Goal: Navigation & Orientation: Find specific page/section

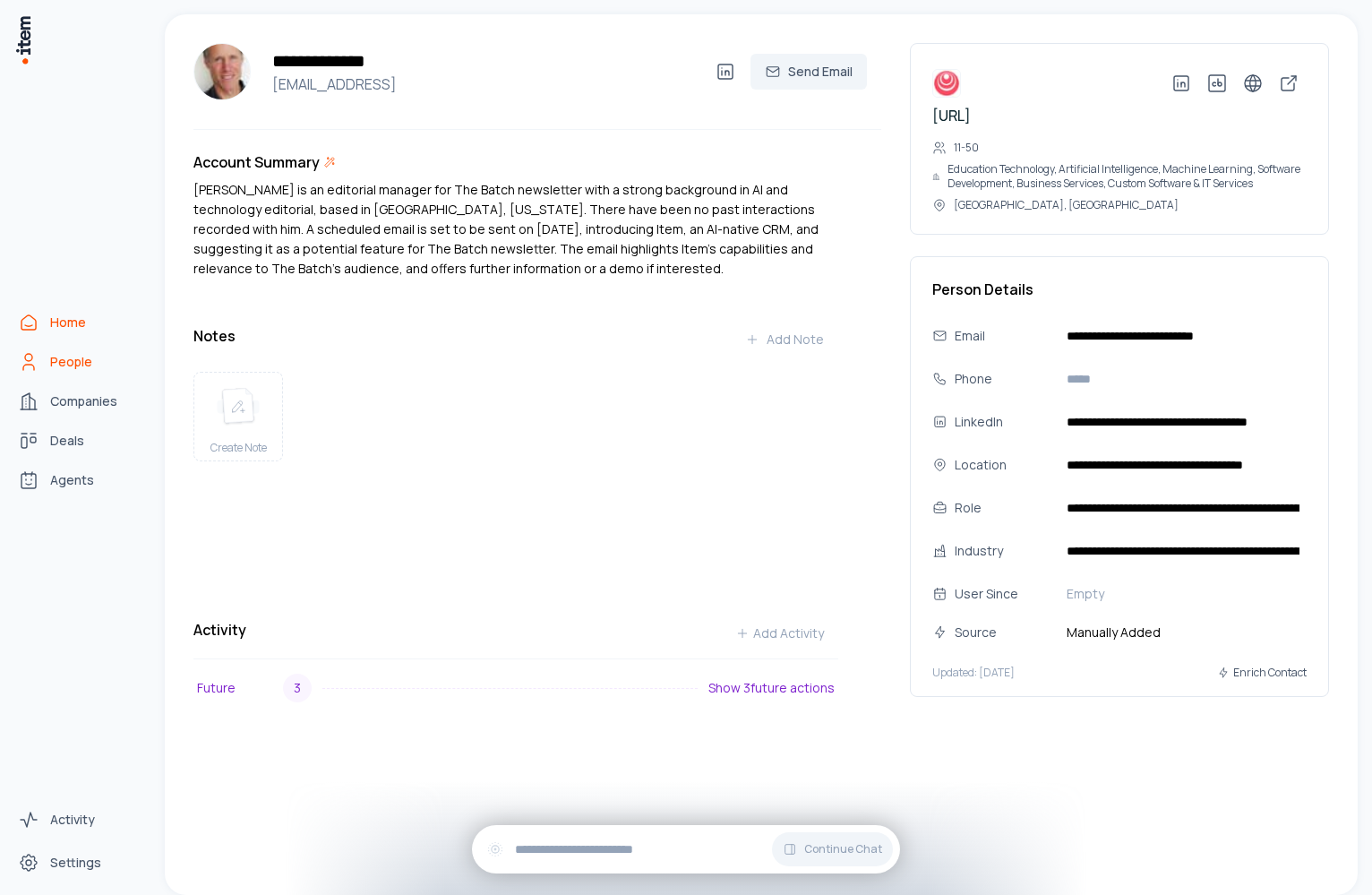
click at [8, 306] on div "Home People Companies Deals Agents" at bounding box center [79, 400] width 158 height 802
click at [32, 313] on icon "Home" at bounding box center [28, 322] width 21 height 21
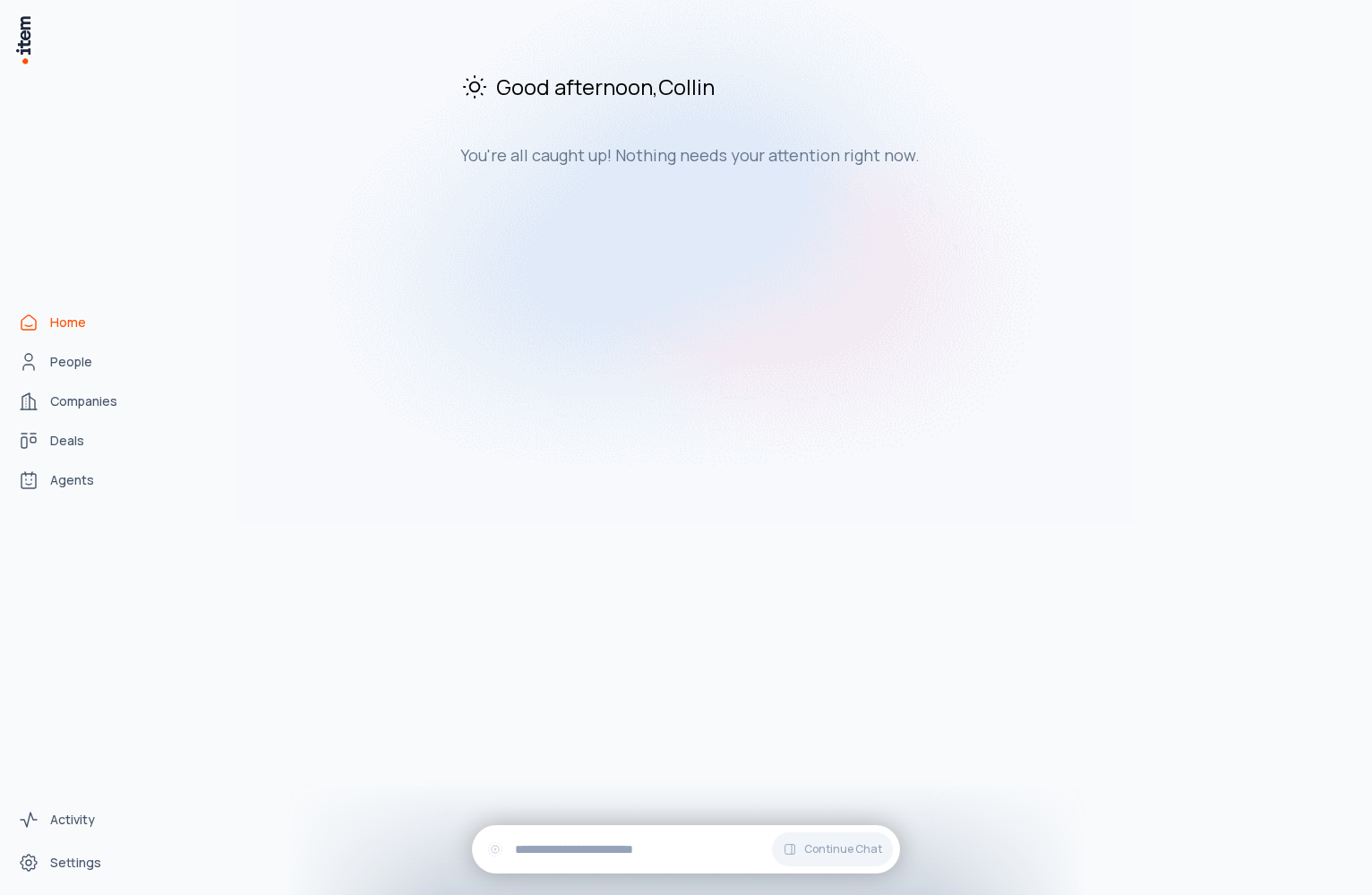
click at [89, 313] on link "Home" at bounding box center [79, 322] width 136 height 36
click at [90, 322] on link "Home" at bounding box center [79, 322] width 136 height 36
click at [58, 348] on link "People" at bounding box center [79, 362] width 136 height 36
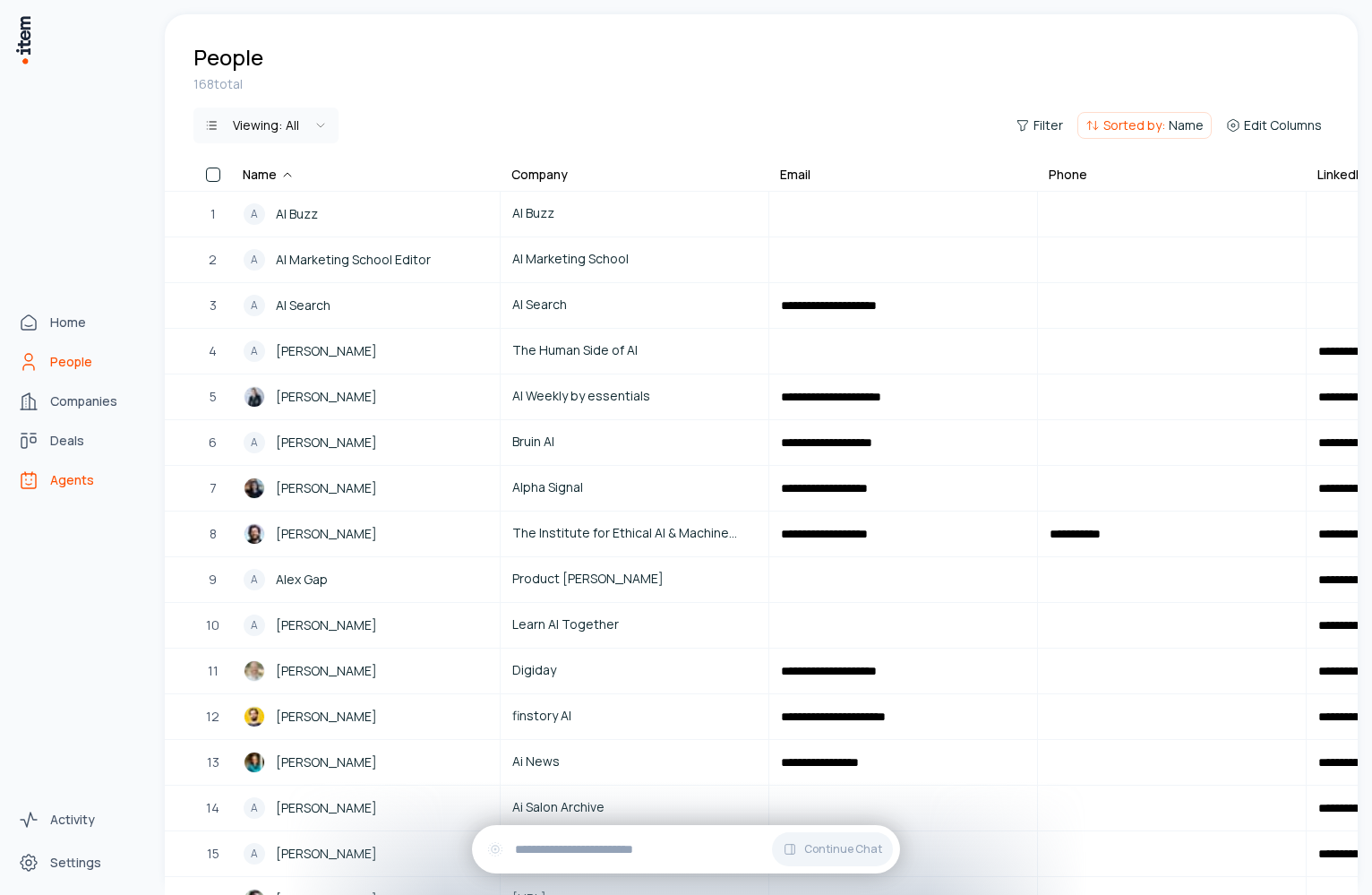
click at [76, 475] on span "Agents" at bounding box center [72, 480] width 44 height 18
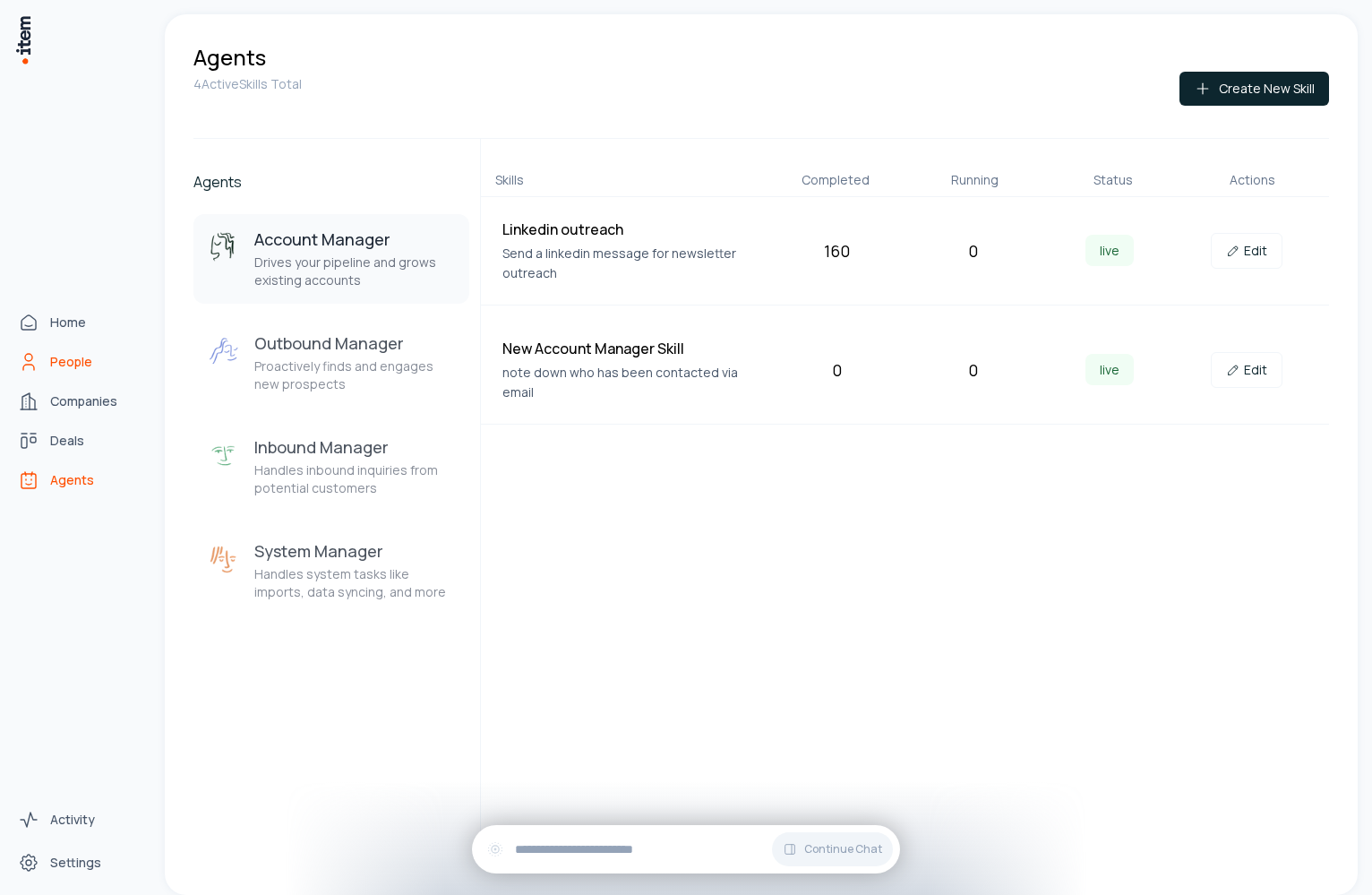
click at [20, 363] on icon "People" at bounding box center [28, 361] width 21 height 21
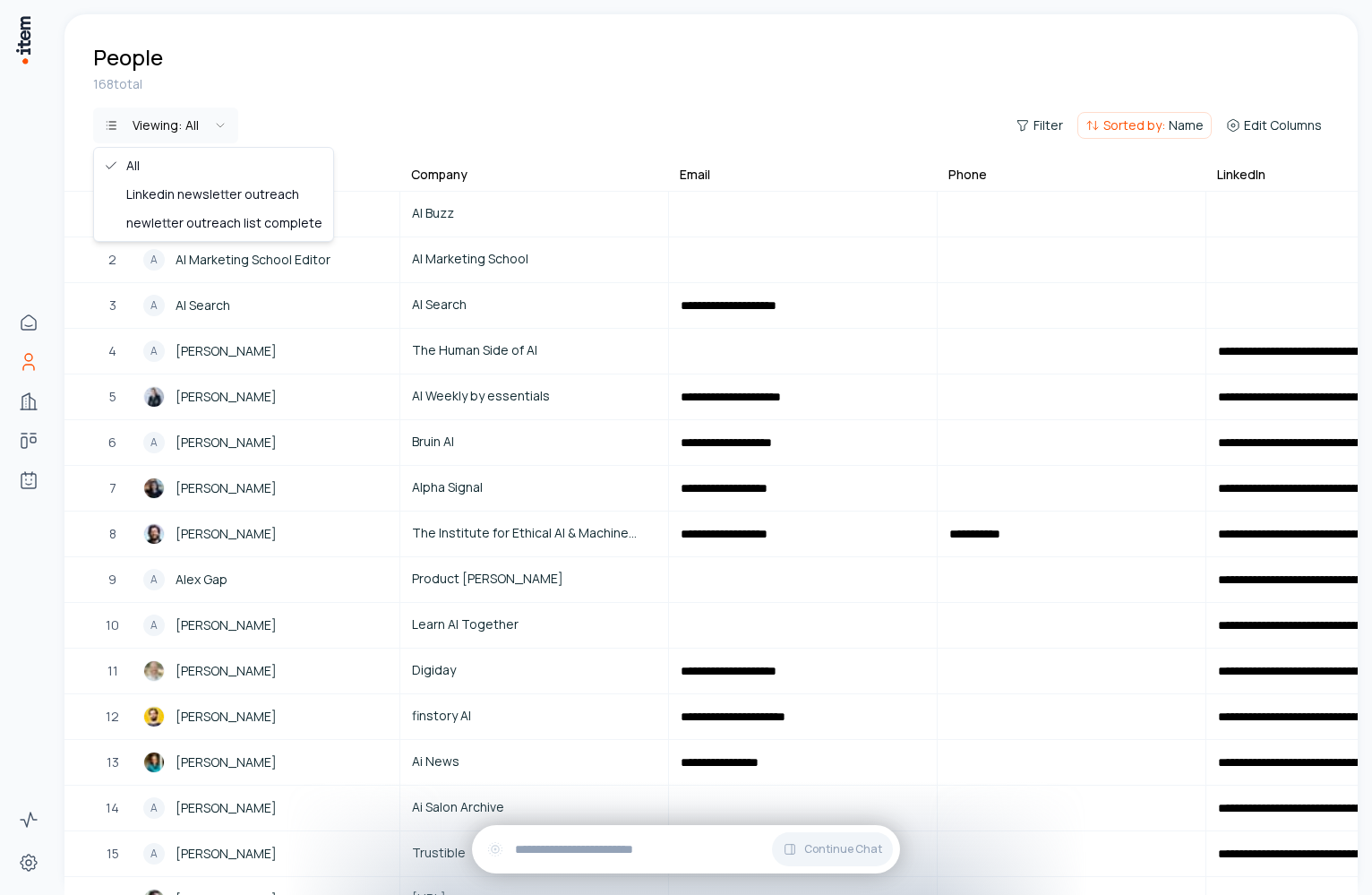
click at [158, 121] on html "**********" at bounding box center [686, 447] width 1372 height 895
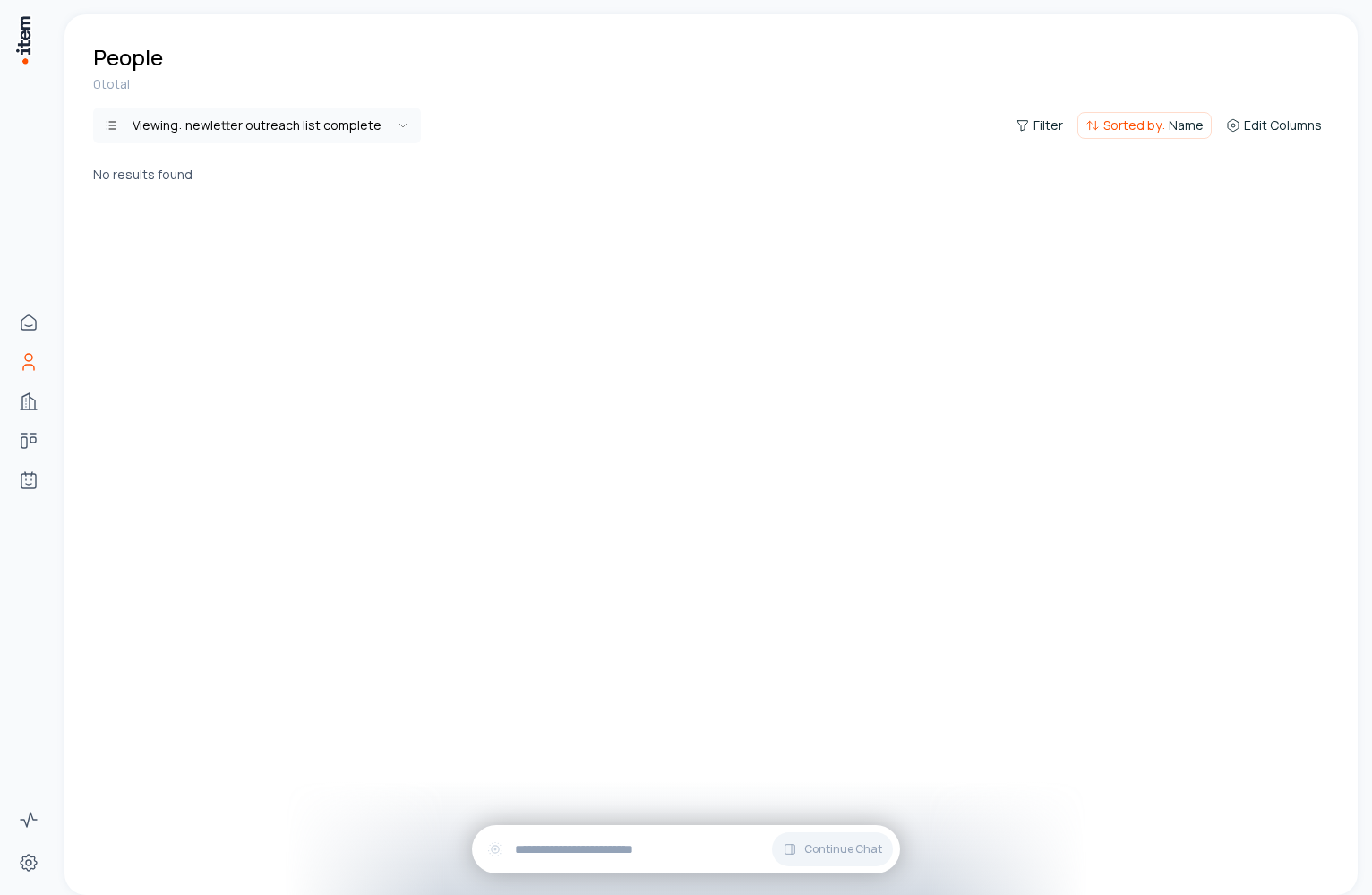
click at [287, 116] on html "Home People Companies Deals Agents Activity Settings People 0 total Viewing: ne…" at bounding box center [686, 447] width 1372 height 895
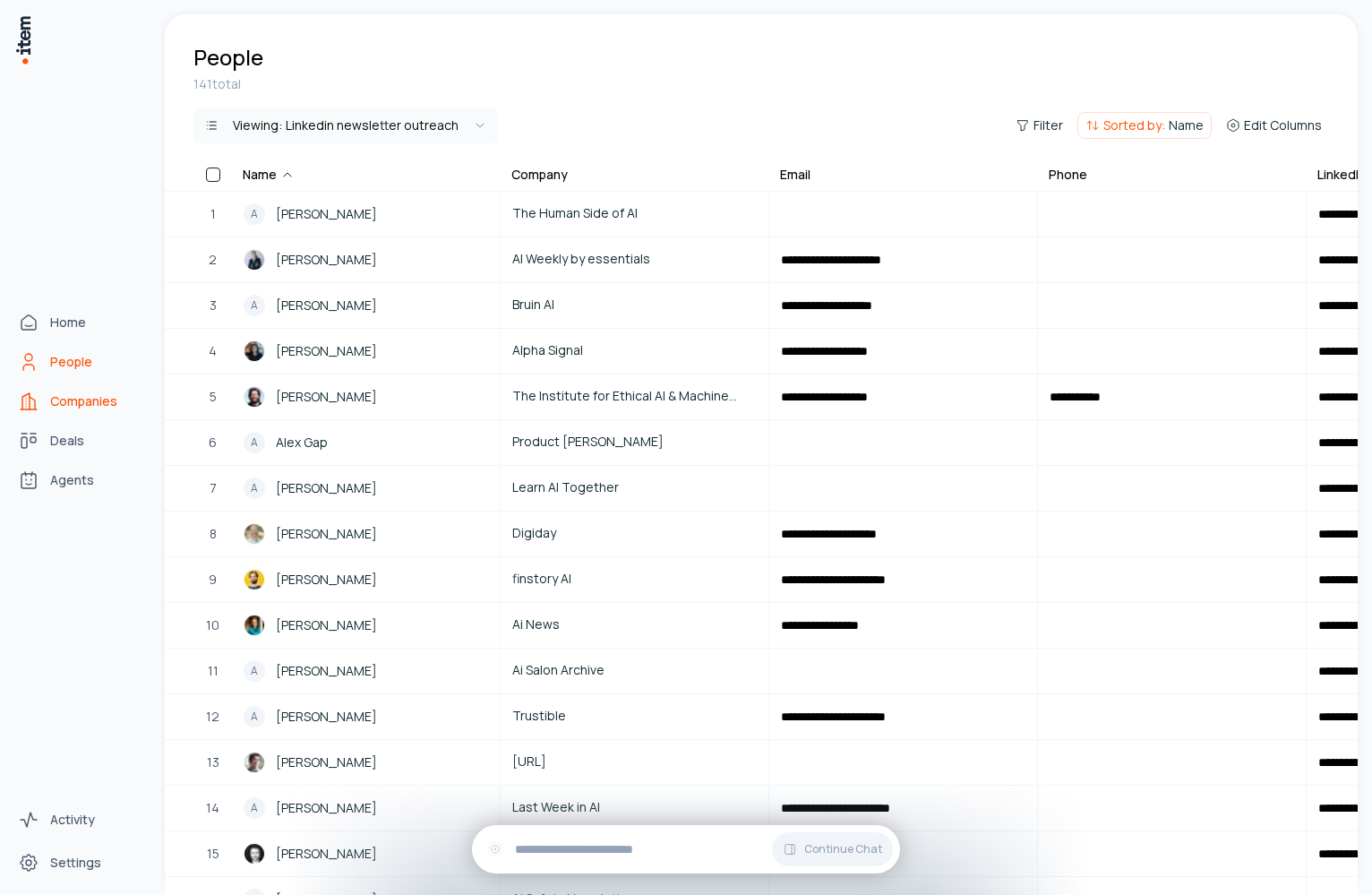
click at [57, 406] on span "Companies" at bounding box center [83, 401] width 67 height 18
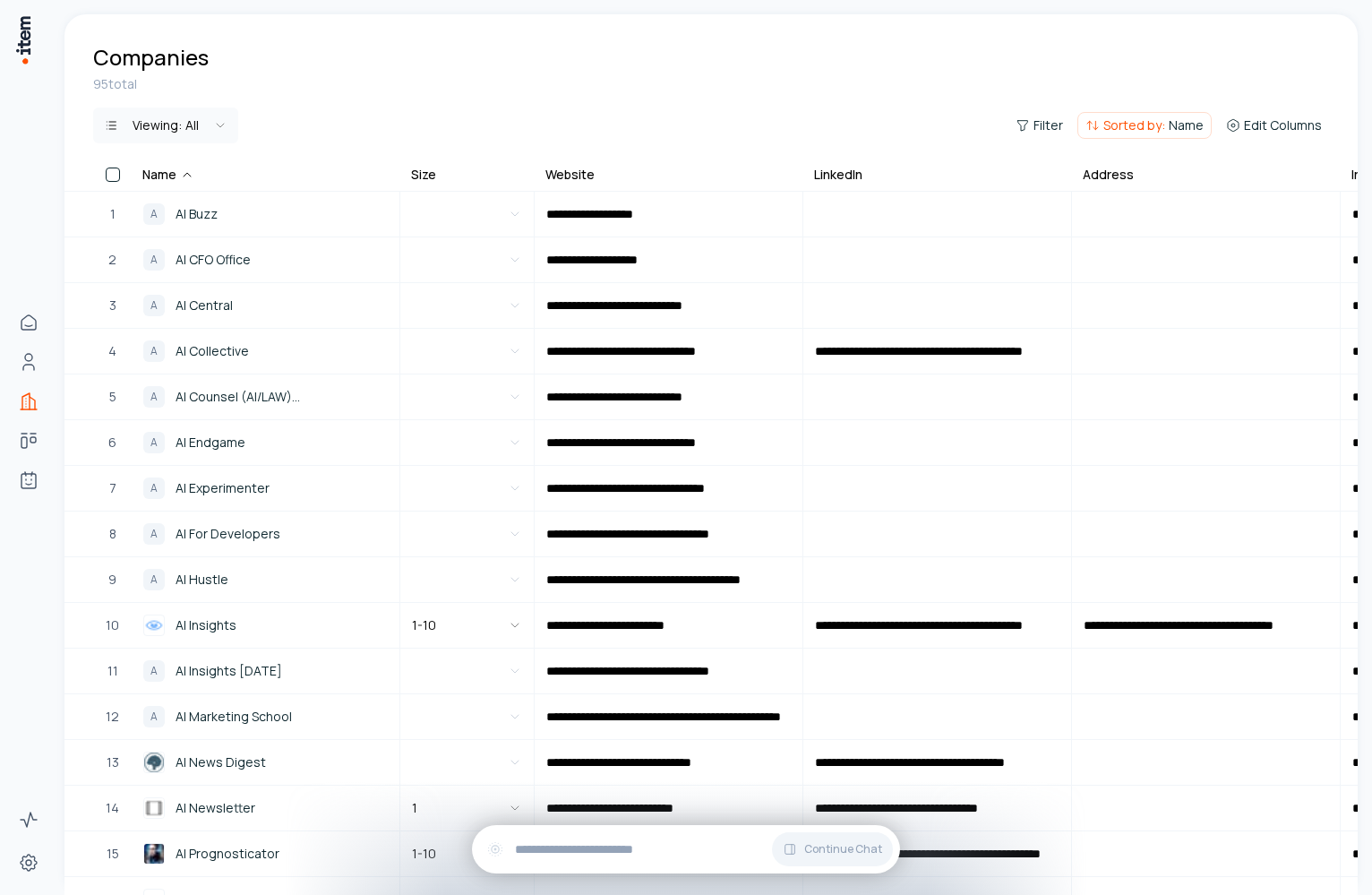
click at [147, 155] on div "95 total Viewing: All Filter Sorted by: Name Edit Columns" at bounding box center [711, 120] width 1293 height 90
click at [162, 135] on html "**********" at bounding box center [686, 447] width 1372 height 895
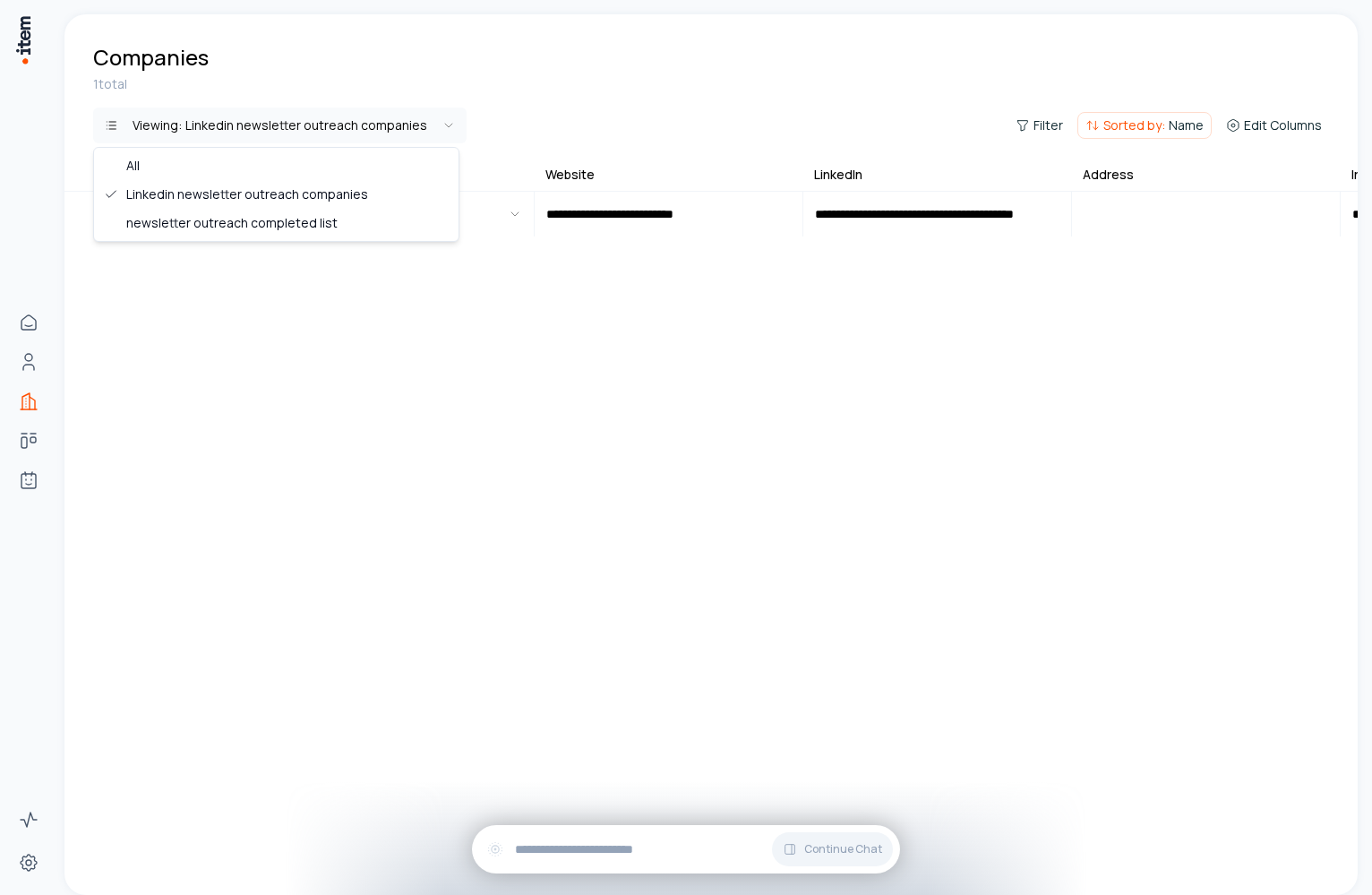
click at [180, 120] on html "**********" at bounding box center [686, 447] width 1372 height 895
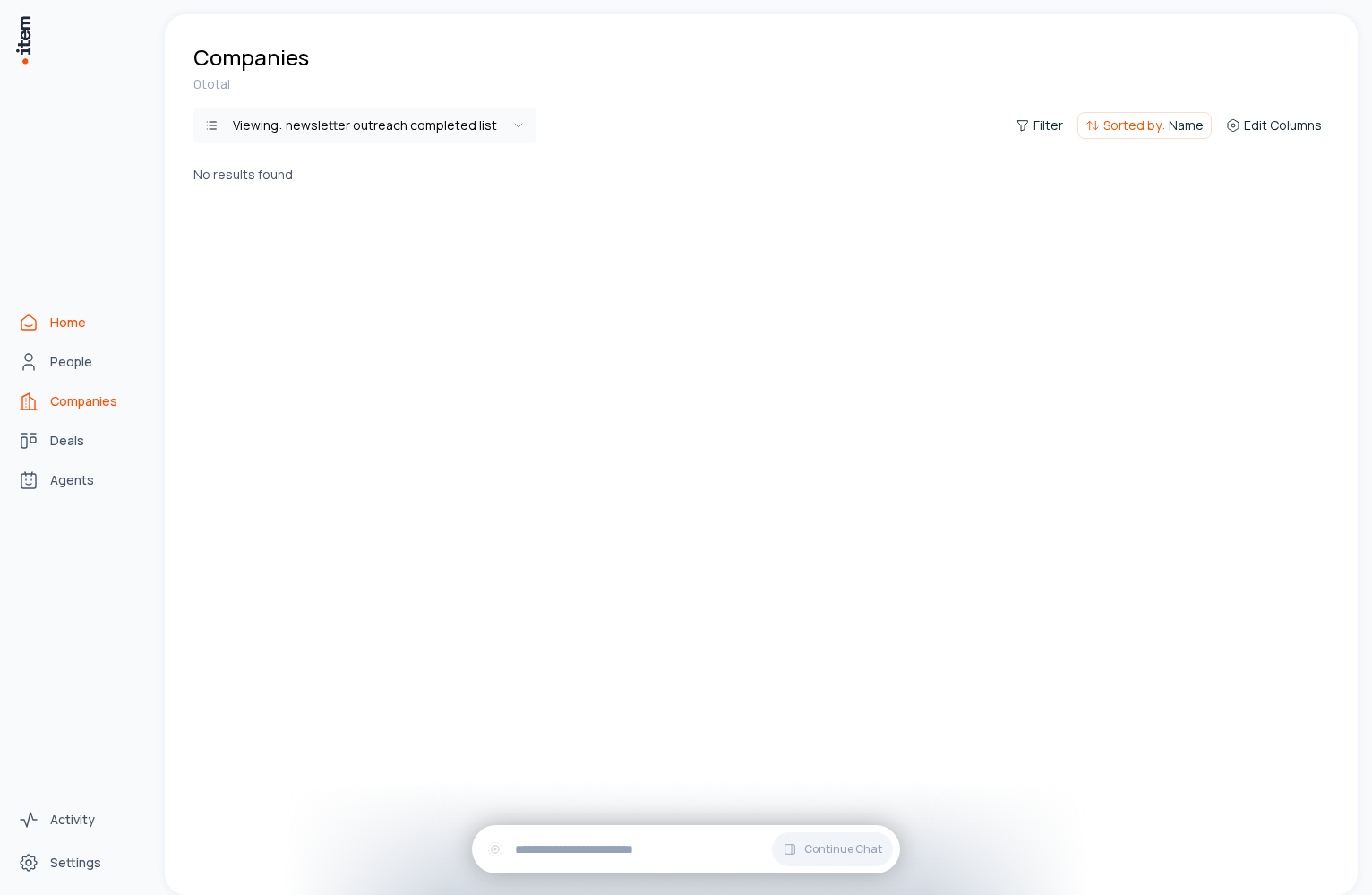
click at [33, 318] on icon "Home" at bounding box center [28, 322] width 15 height 15
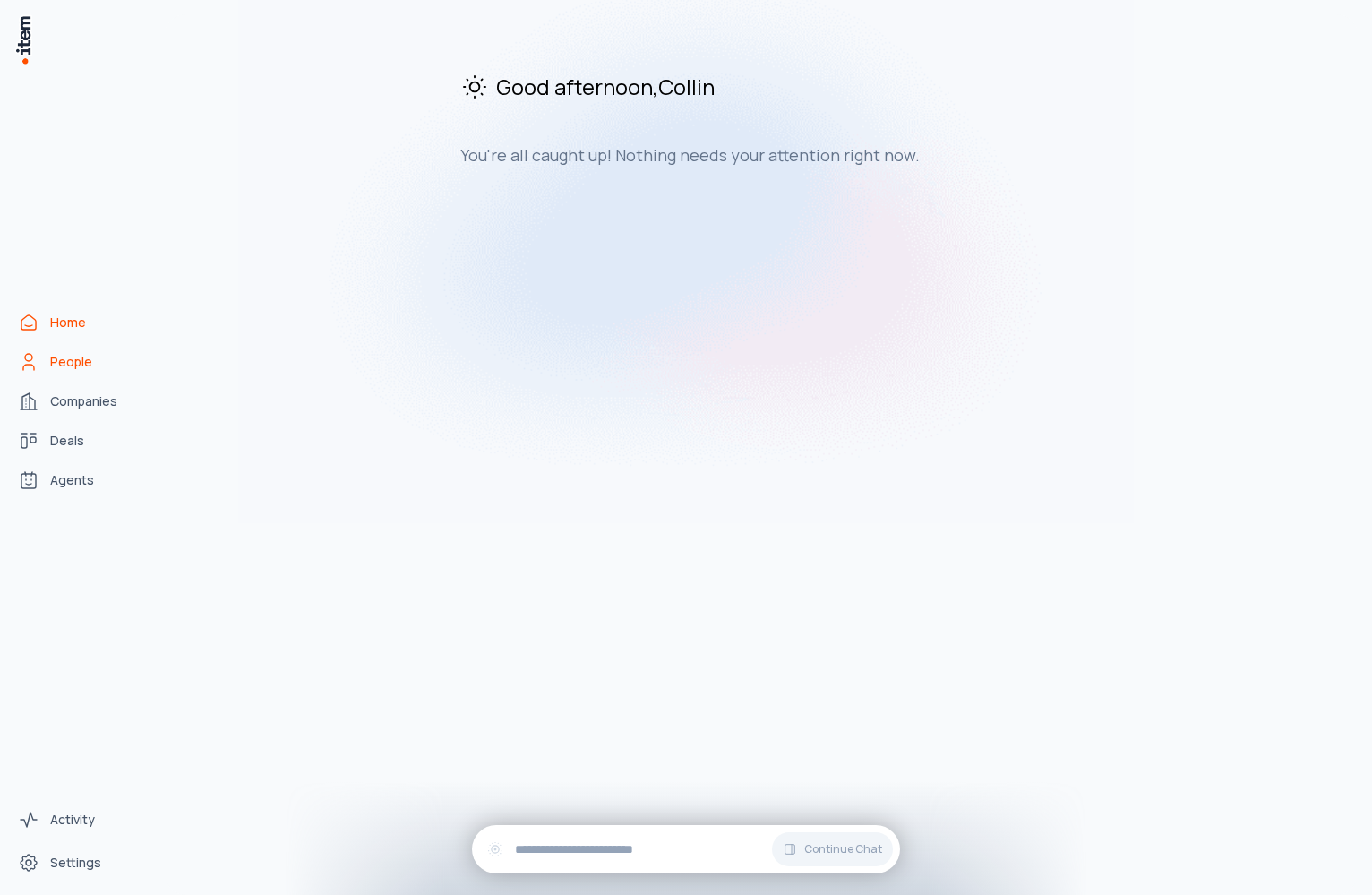
click at [124, 362] on link "People" at bounding box center [79, 362] width 136 height 36
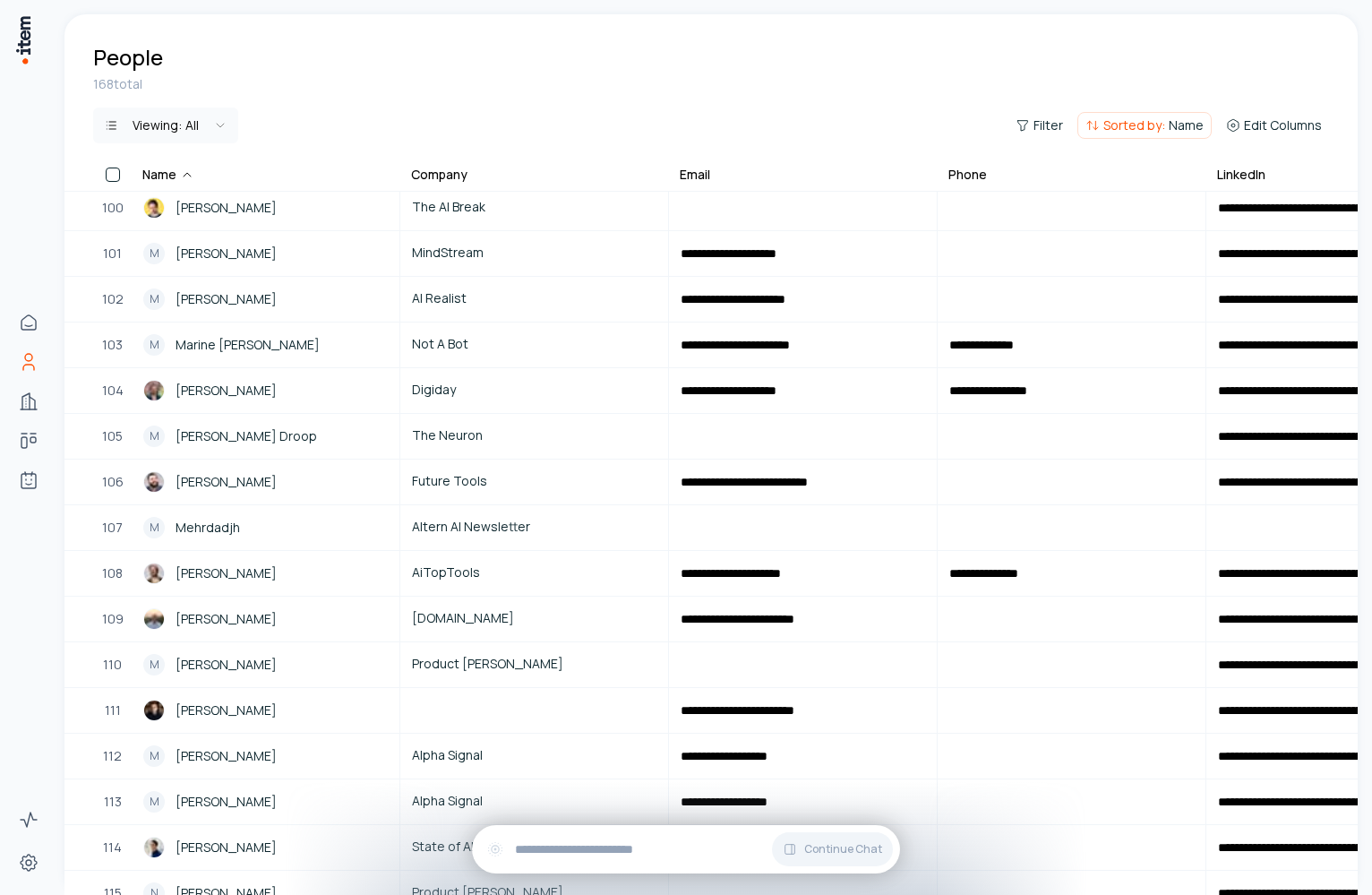
scroll to position [5124, 0]
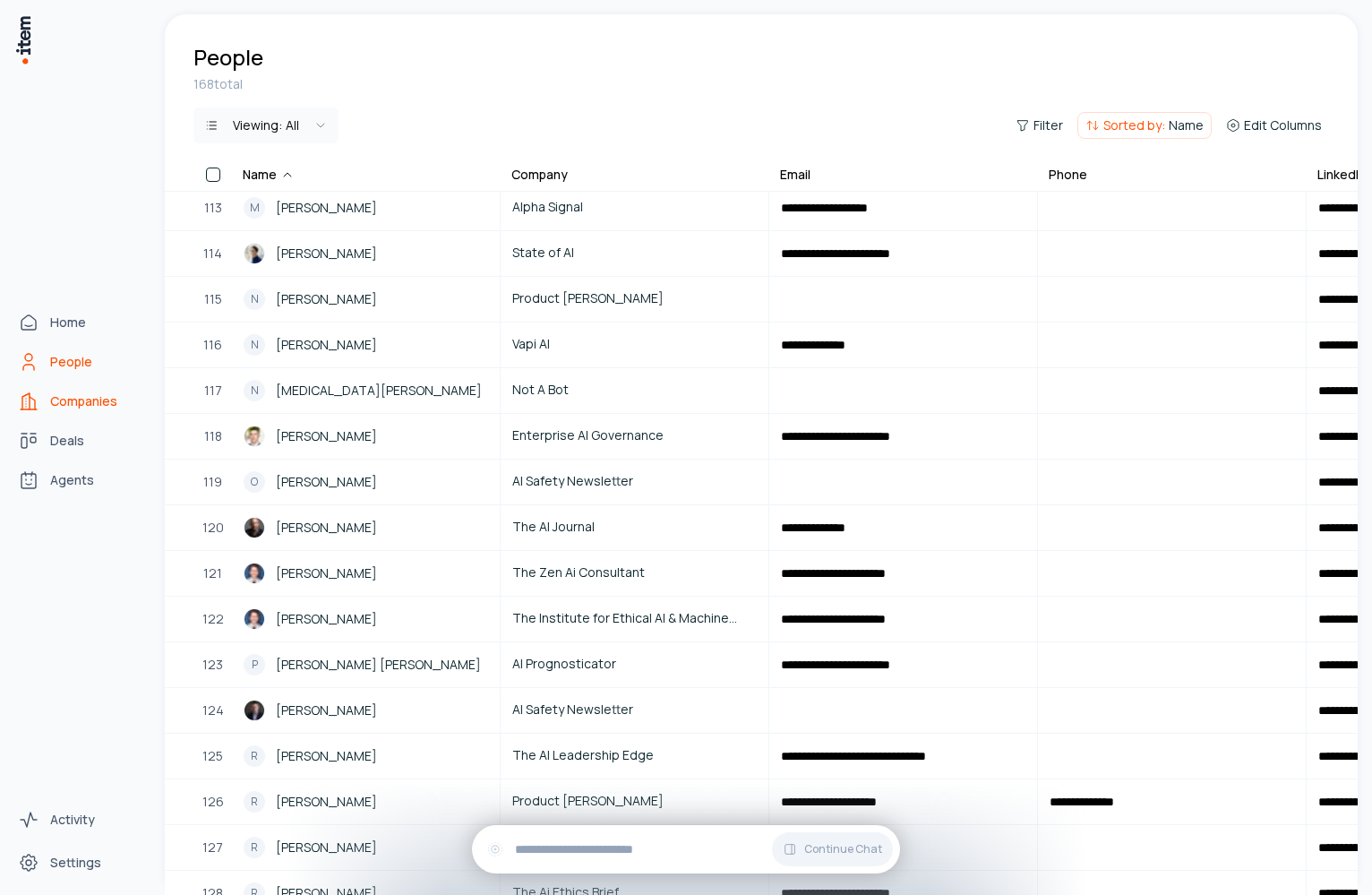
click at [19, 410] on icon "Companies" at bounding box center [28, 400] width 21 height 21
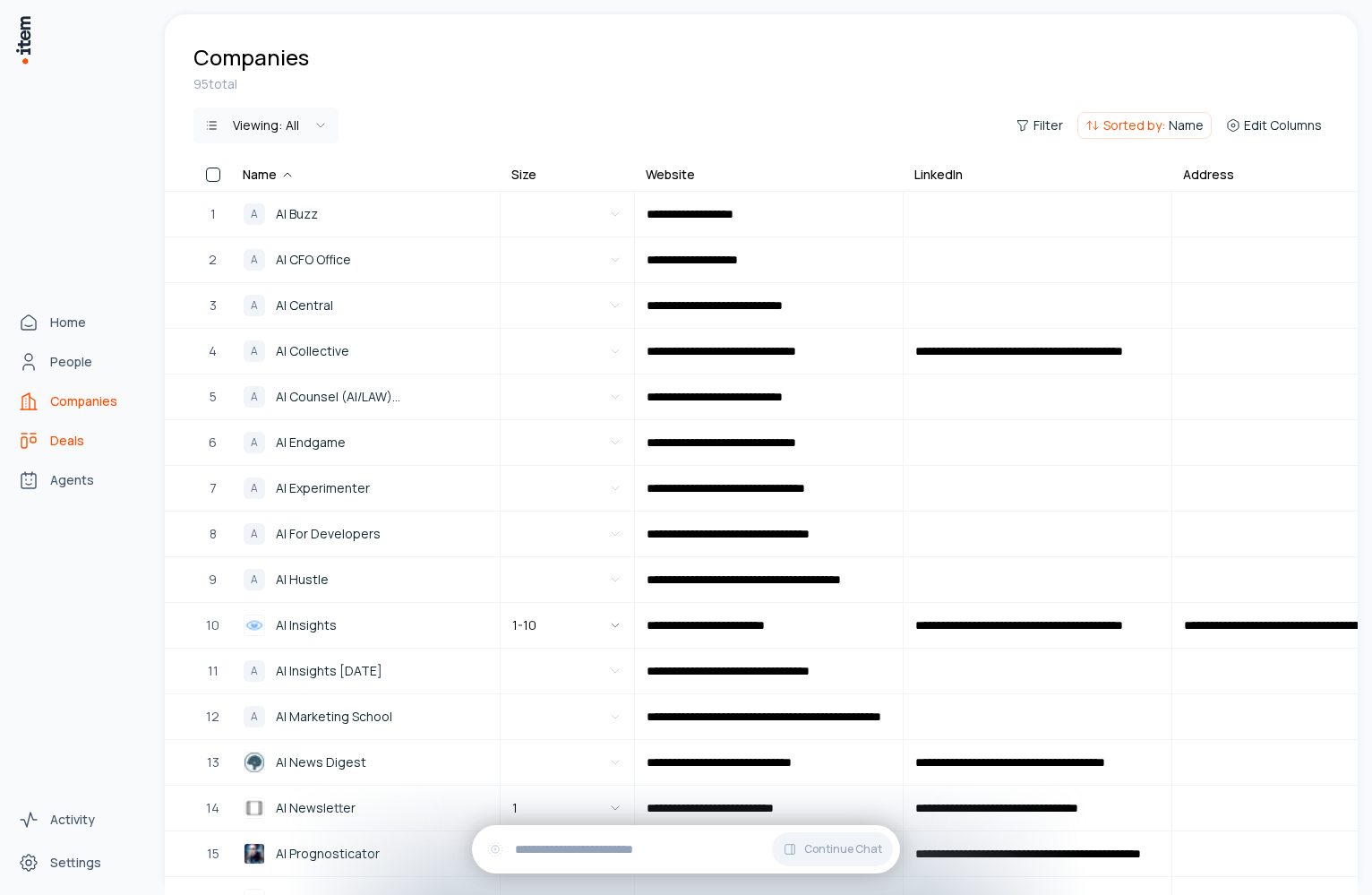
click at [37, 438] on icon "Deals" at bounding box center [28, 440] width 21 height 21
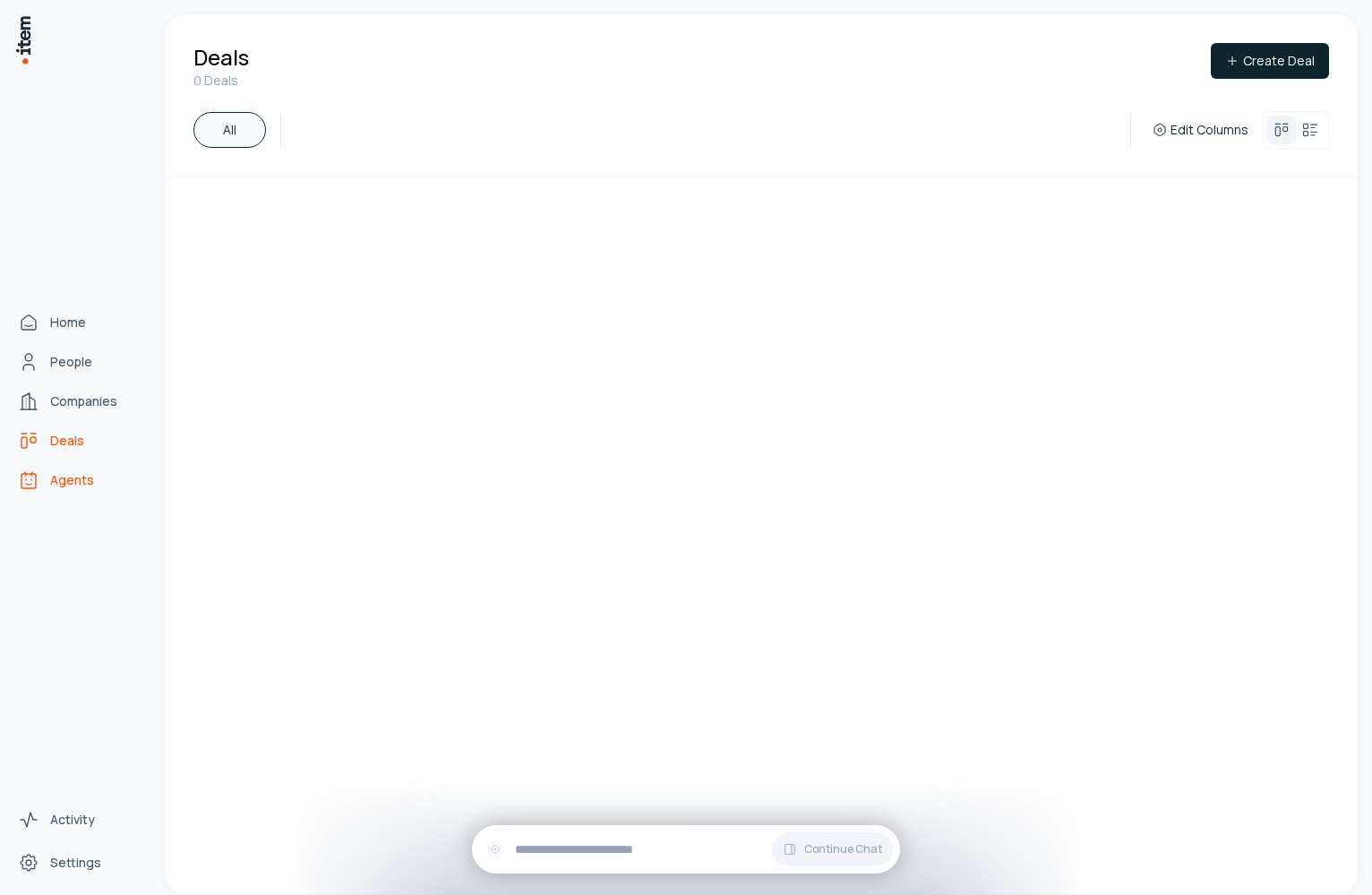
click at [70, 490] on link "Agents" at bounding box center [79, 480] width 136 height 36
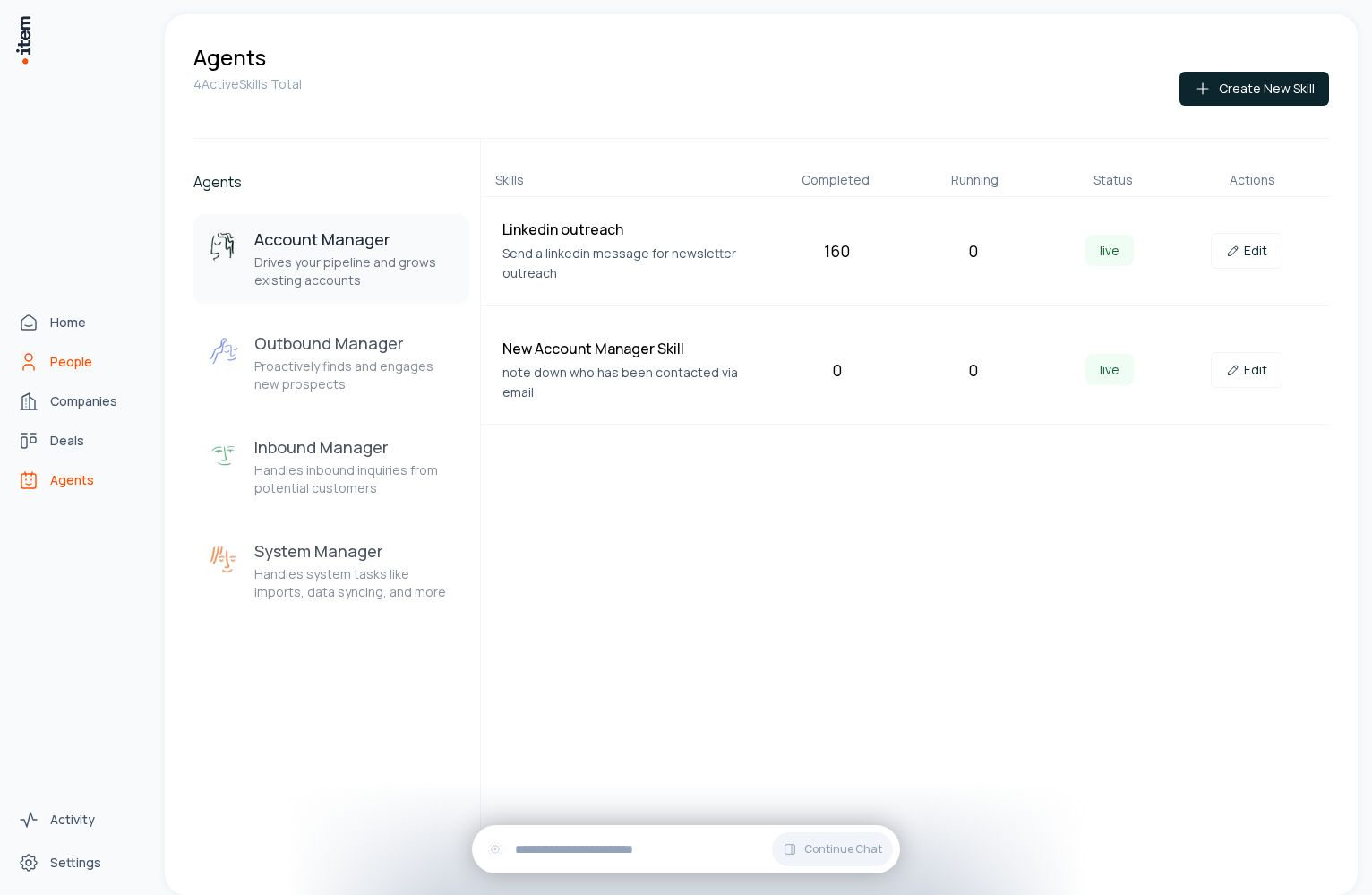
click at [35, 369] on icon "People" at bounding box center [28, 361] width 21 height 21
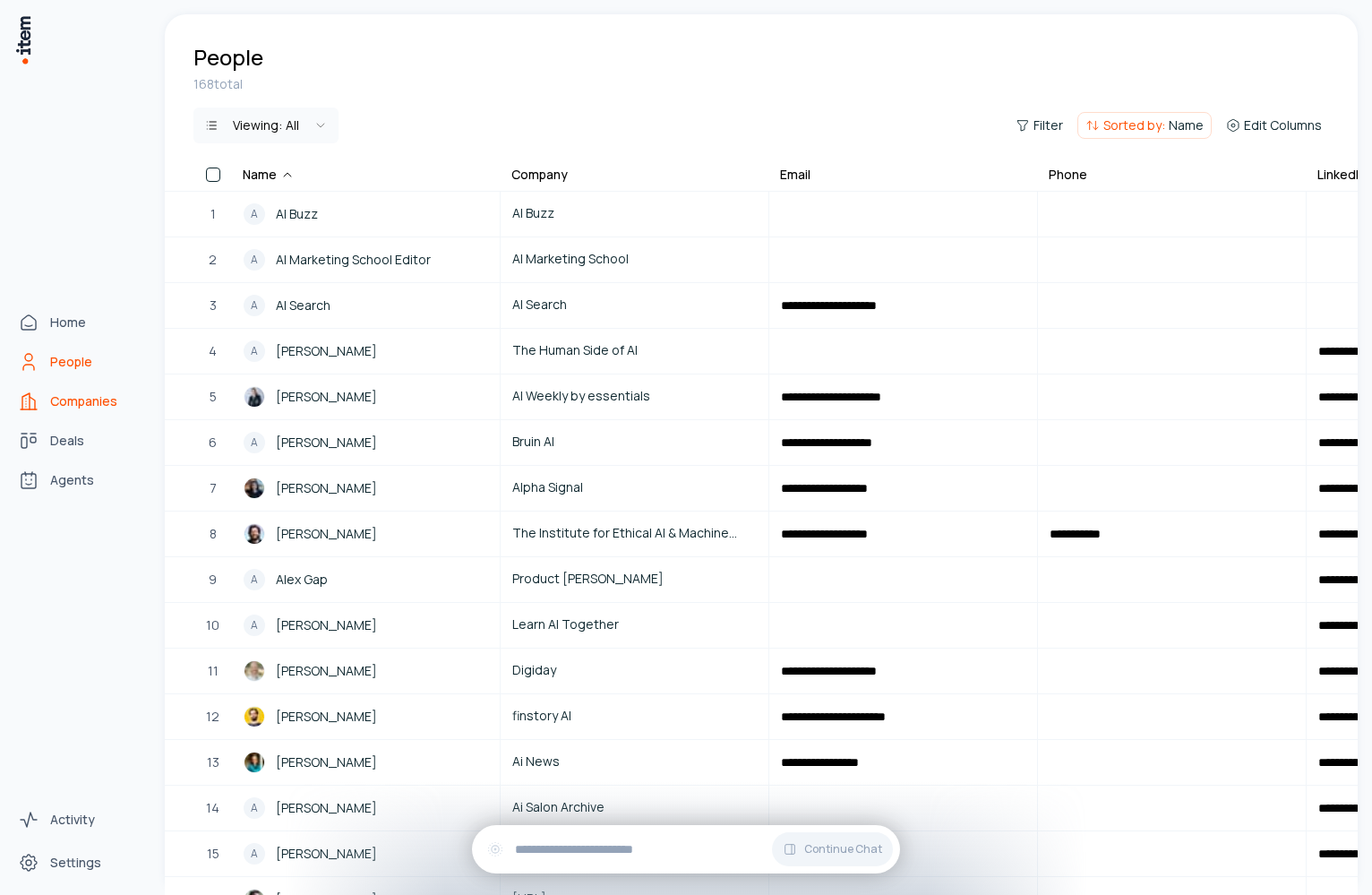
click at [62, 399] on span "Companies" at bounding box center [83, 401] width 67 height 18
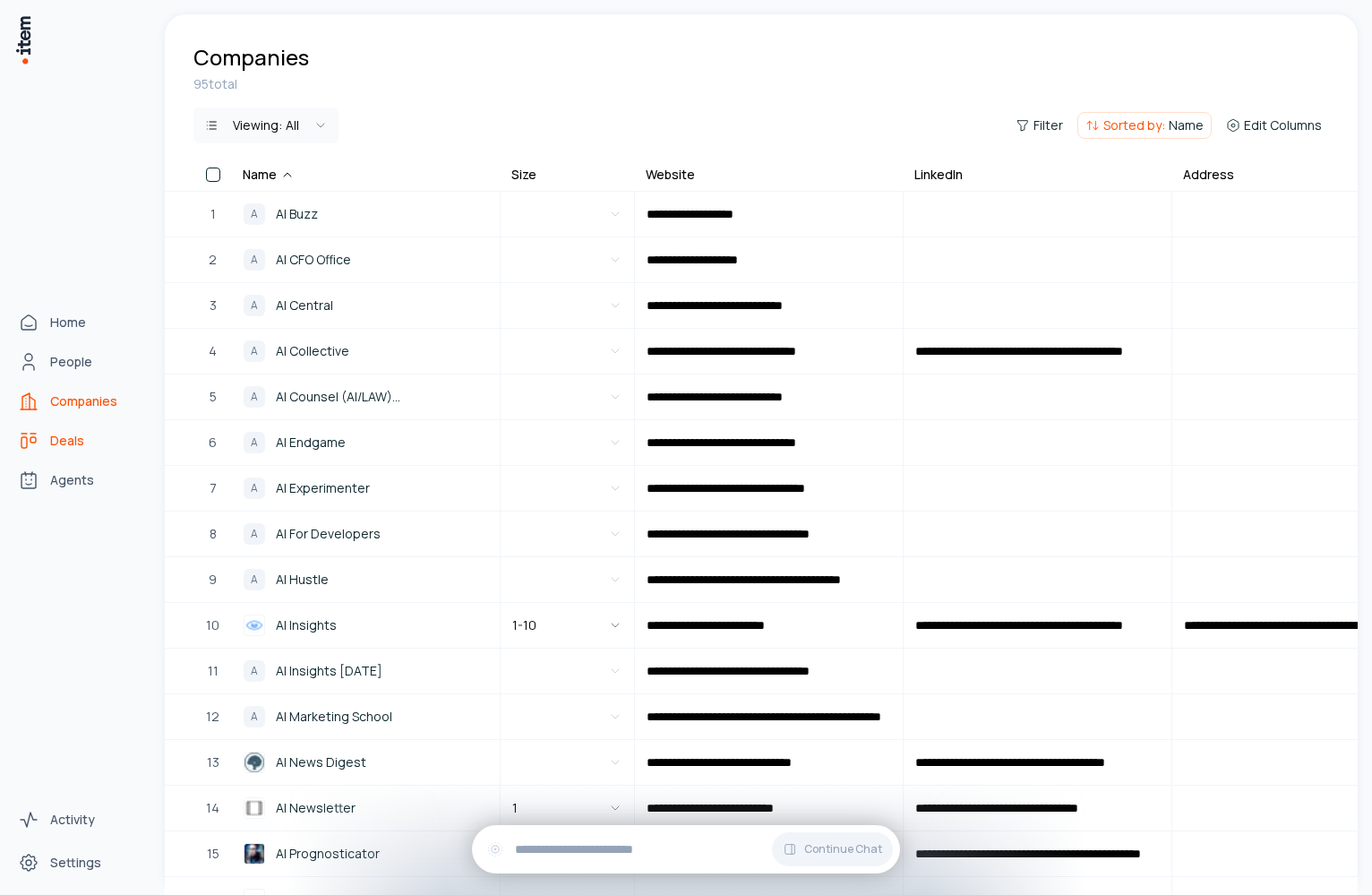
click at [59, 426] on link "Deals" at bounding box center [79, 441] width 136 height 36
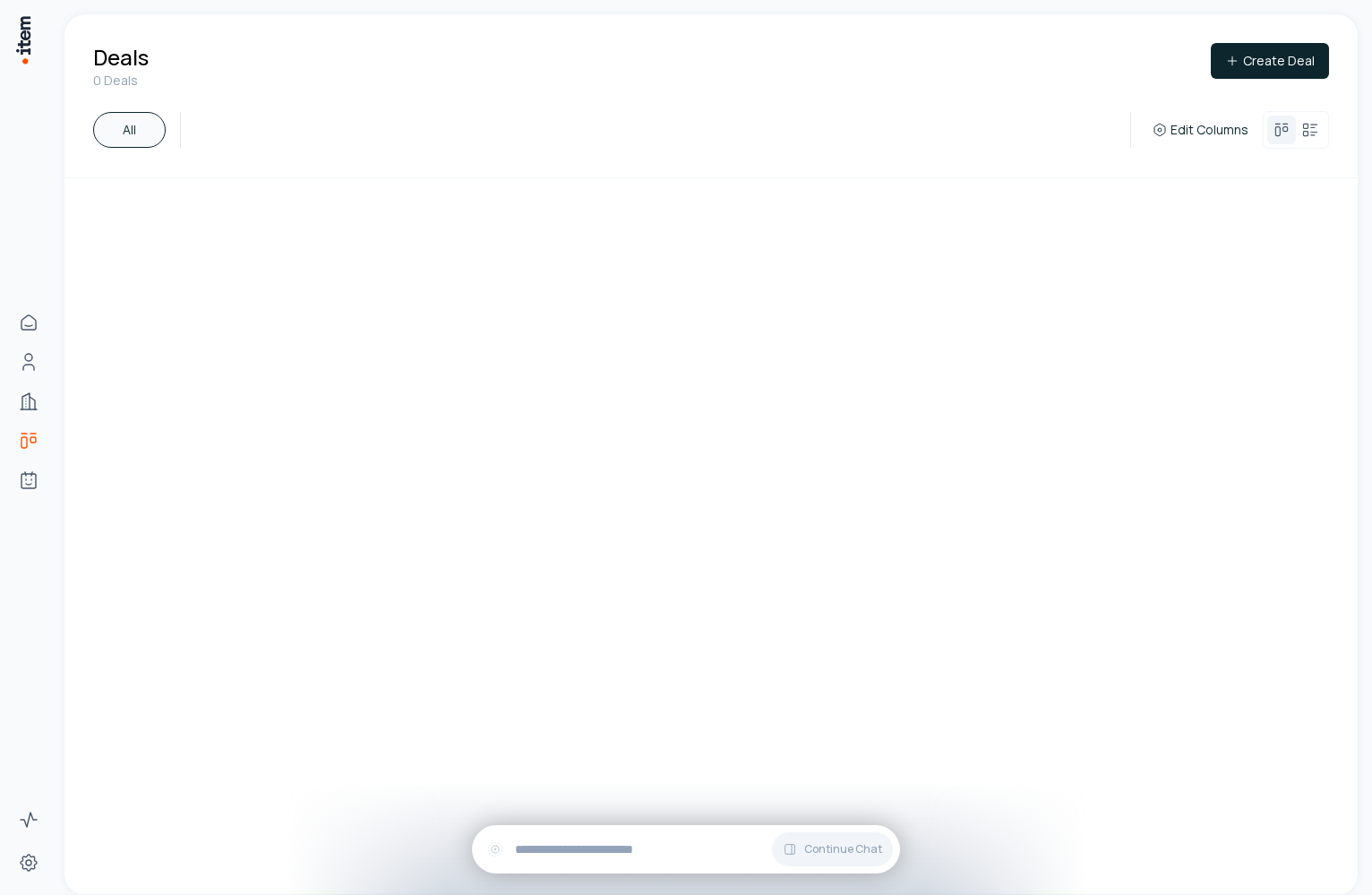
click at [1021, 1] on div "Deals 0 Deals Create Deal All Edit Columns To pick up a draggable item, press t…" at bounding box center [715, 447] width 1315 height 895
